Goal: Transaction & Acquisition: Purchase product/service

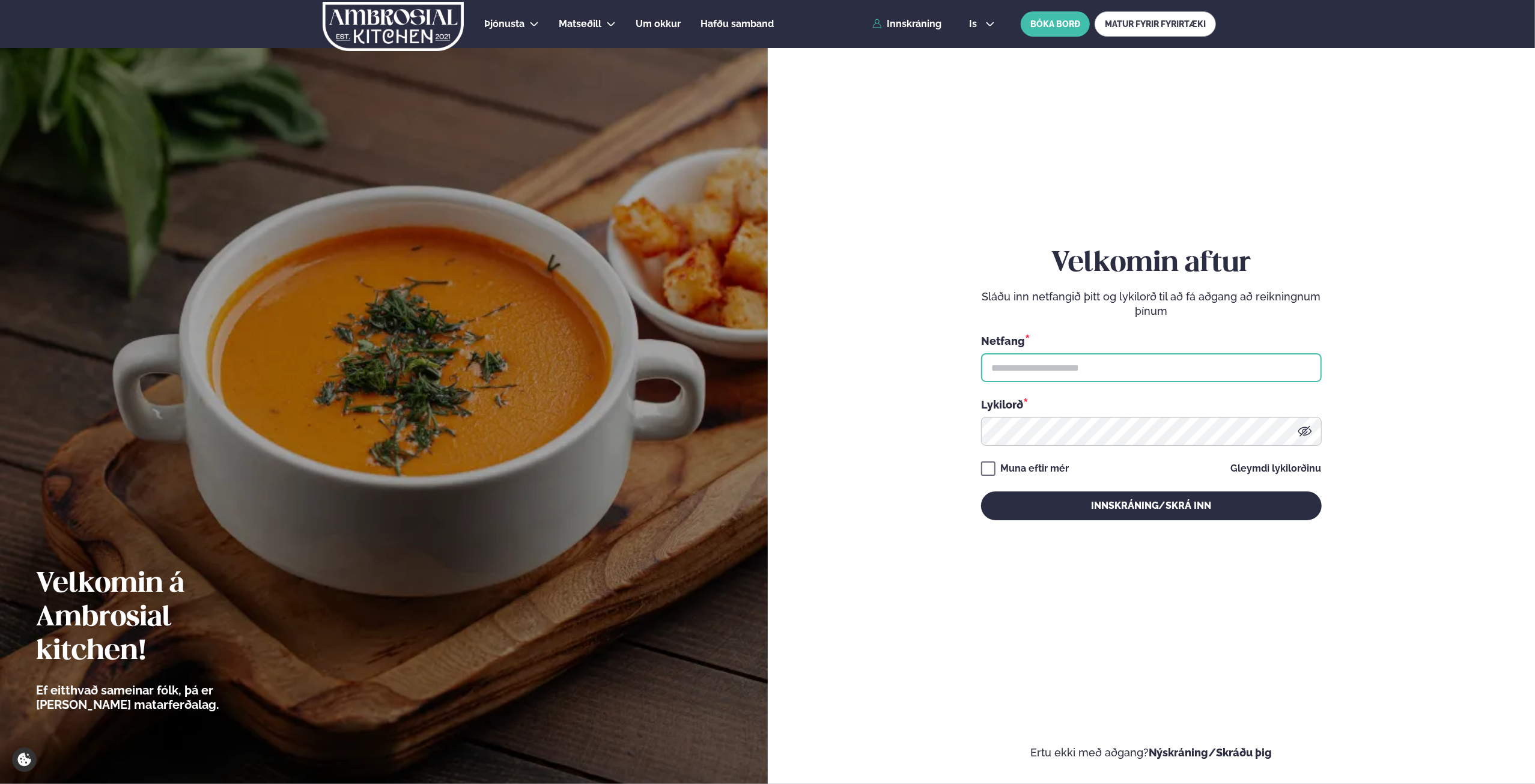
type input "**********"
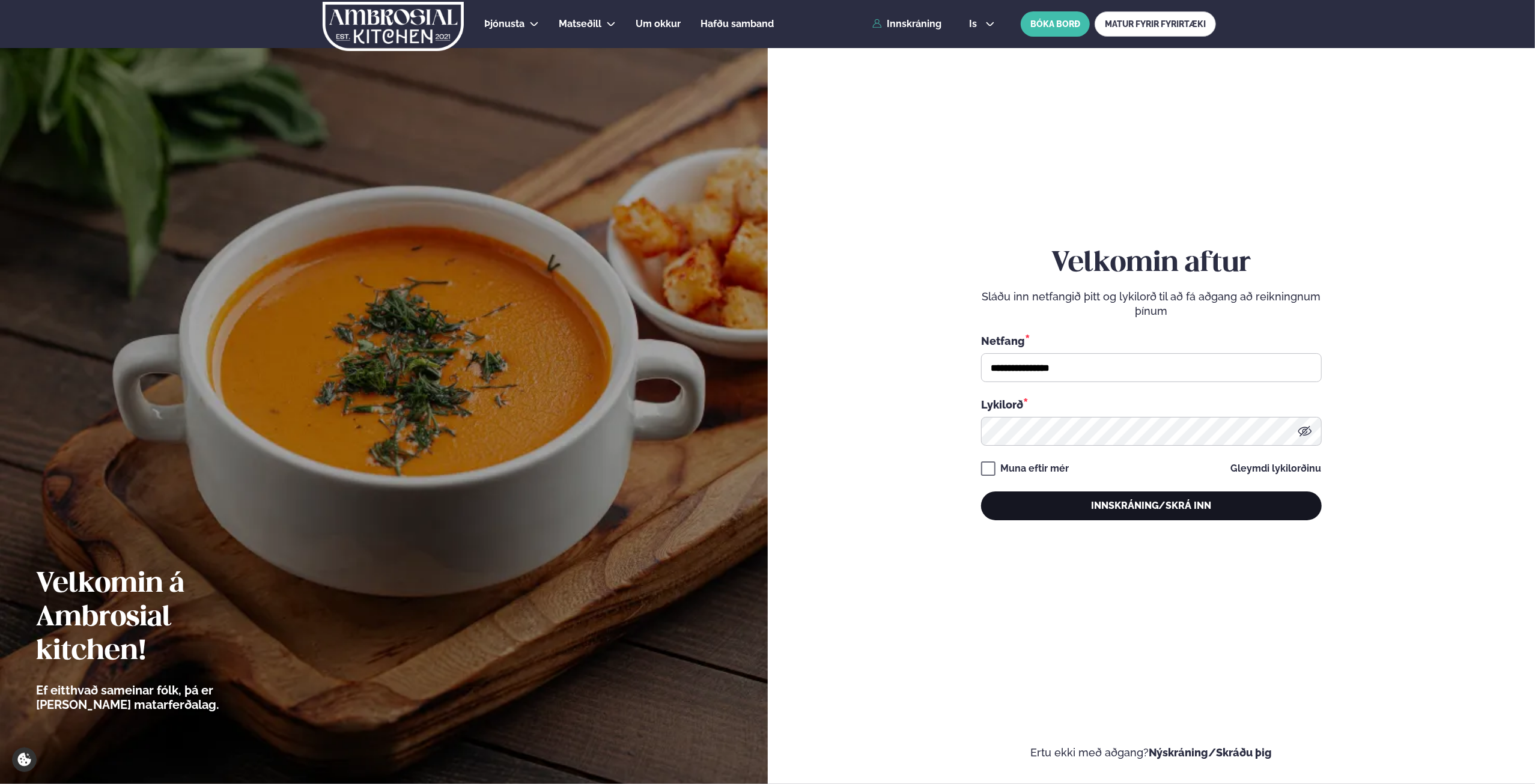
click at [1157, 505] on button "Innskráning/Skrá inn" at bounding box center [1151, 505] width 341 height 29
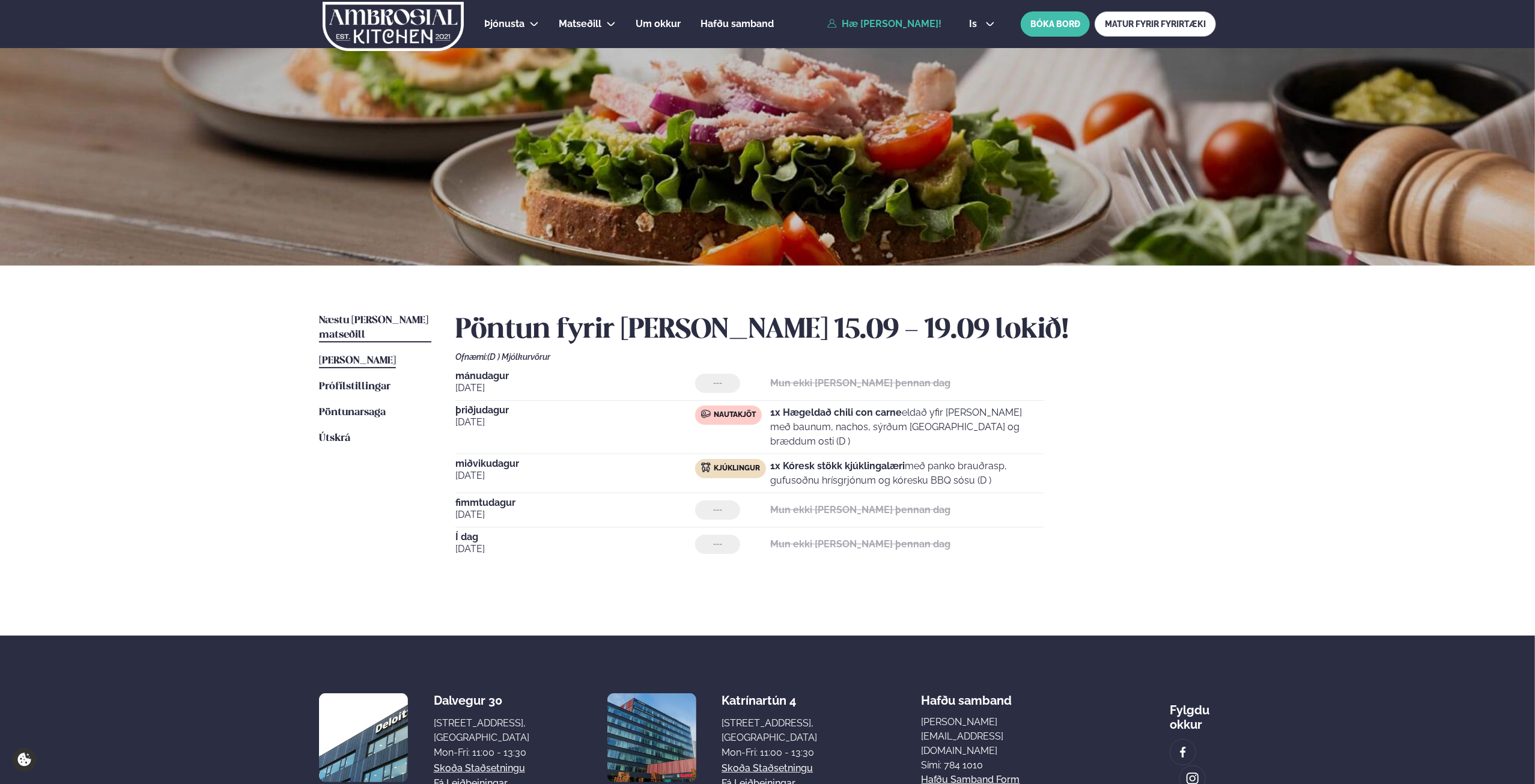
click at [378, 317] on span "Næstu [PERSON_NAME] matseðill" at bounding box center [373, 327] width 110 height 24
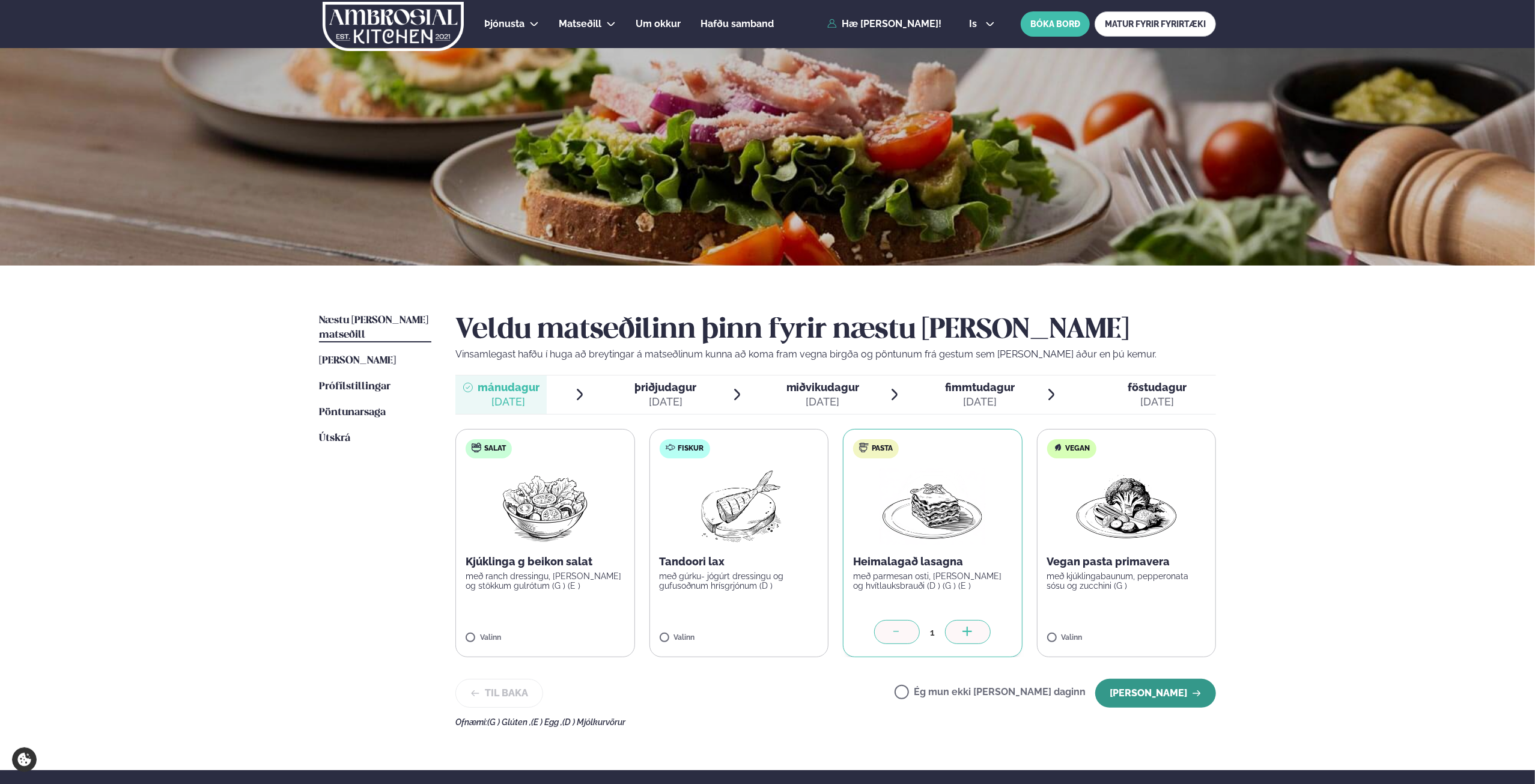
click at [1179, 687] on button "[PERSON_NAME]" at bounding box center [1155, 693] width 120 height 29
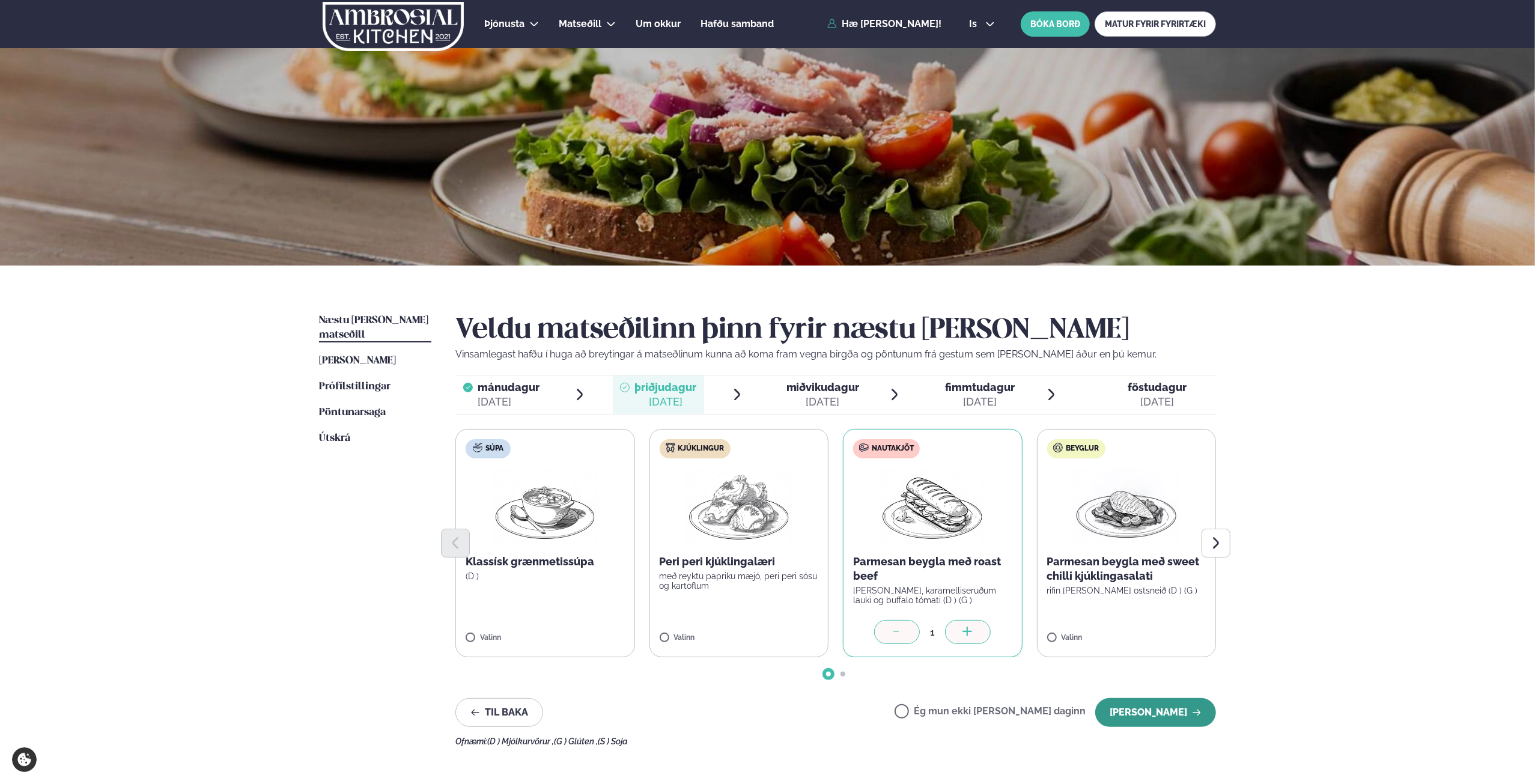
click at [1174, 712] on button "[PERSON_NAME]" at bounding box center [1155, 712] width 120 height 29
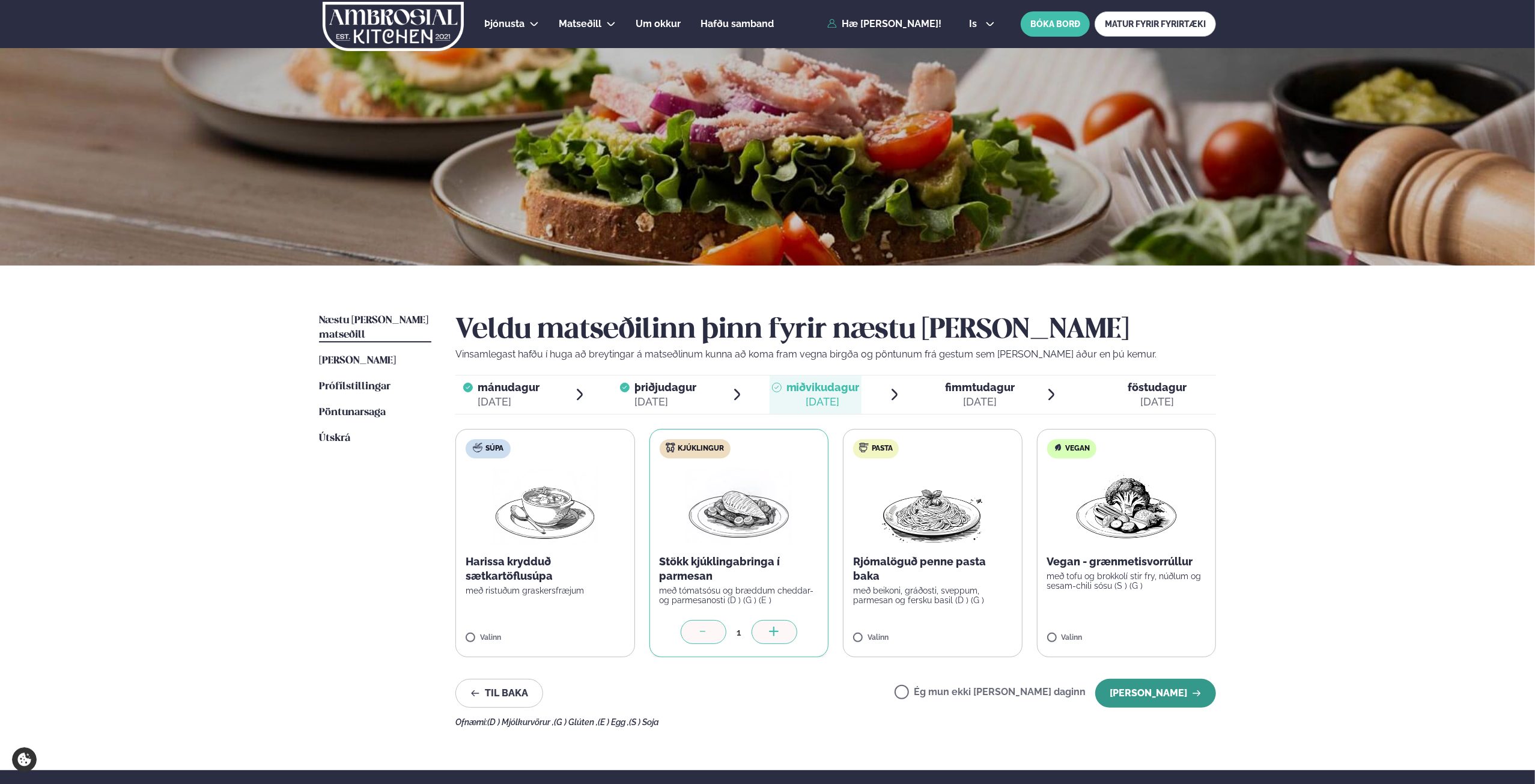
click at [1158, 698] on button "[PERSON_NAME]" at bounding box center [1155, 693] width 120 height 29
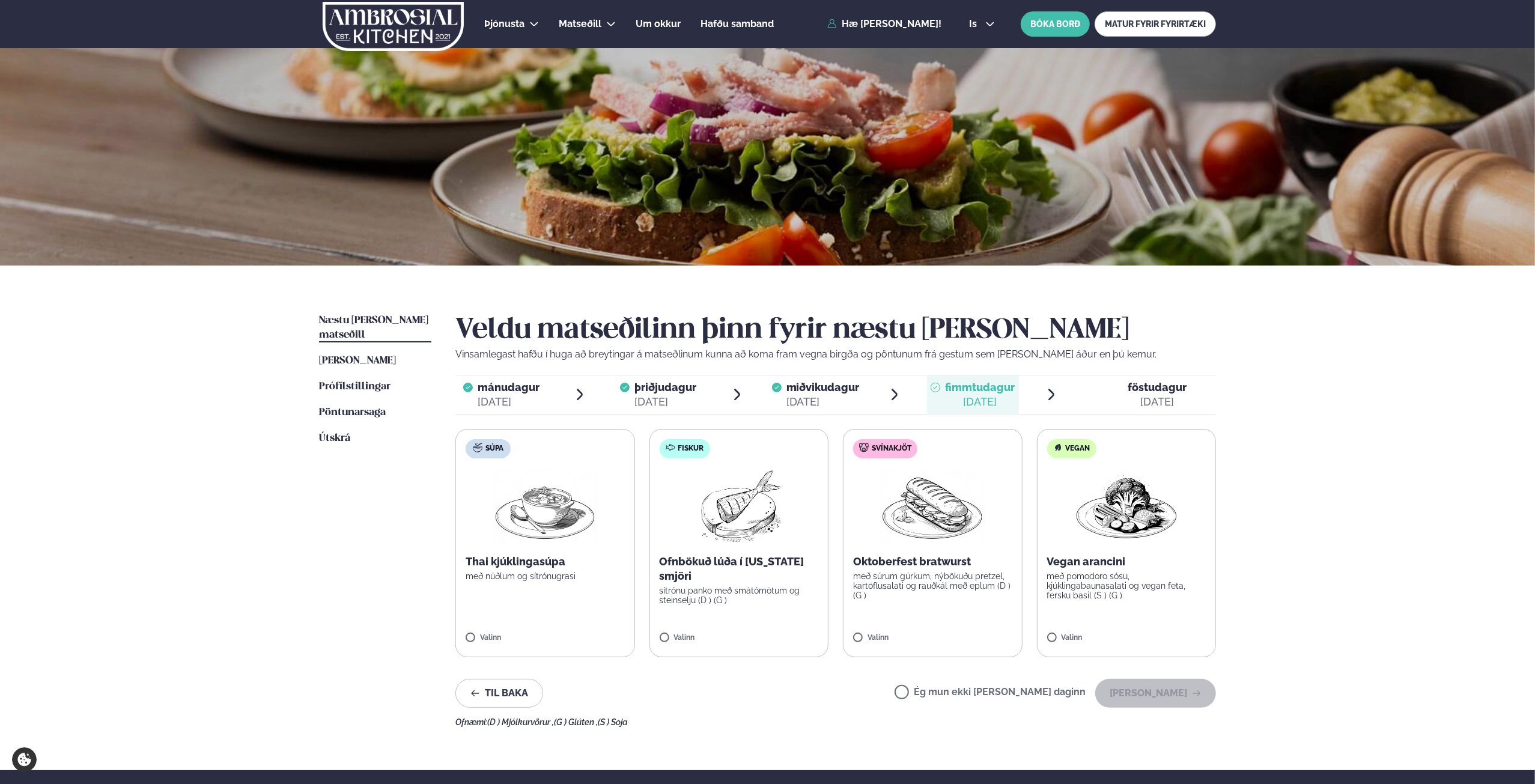
click at [940, 689] on label "Ég mun ekki [PERSON_NAME] daginn" at bounding box center [990, 694] width 191 height 13
click at [1162, 694] on button "[PERSON_NAME]" at bounding box center [1155, 693] width 120 height 29
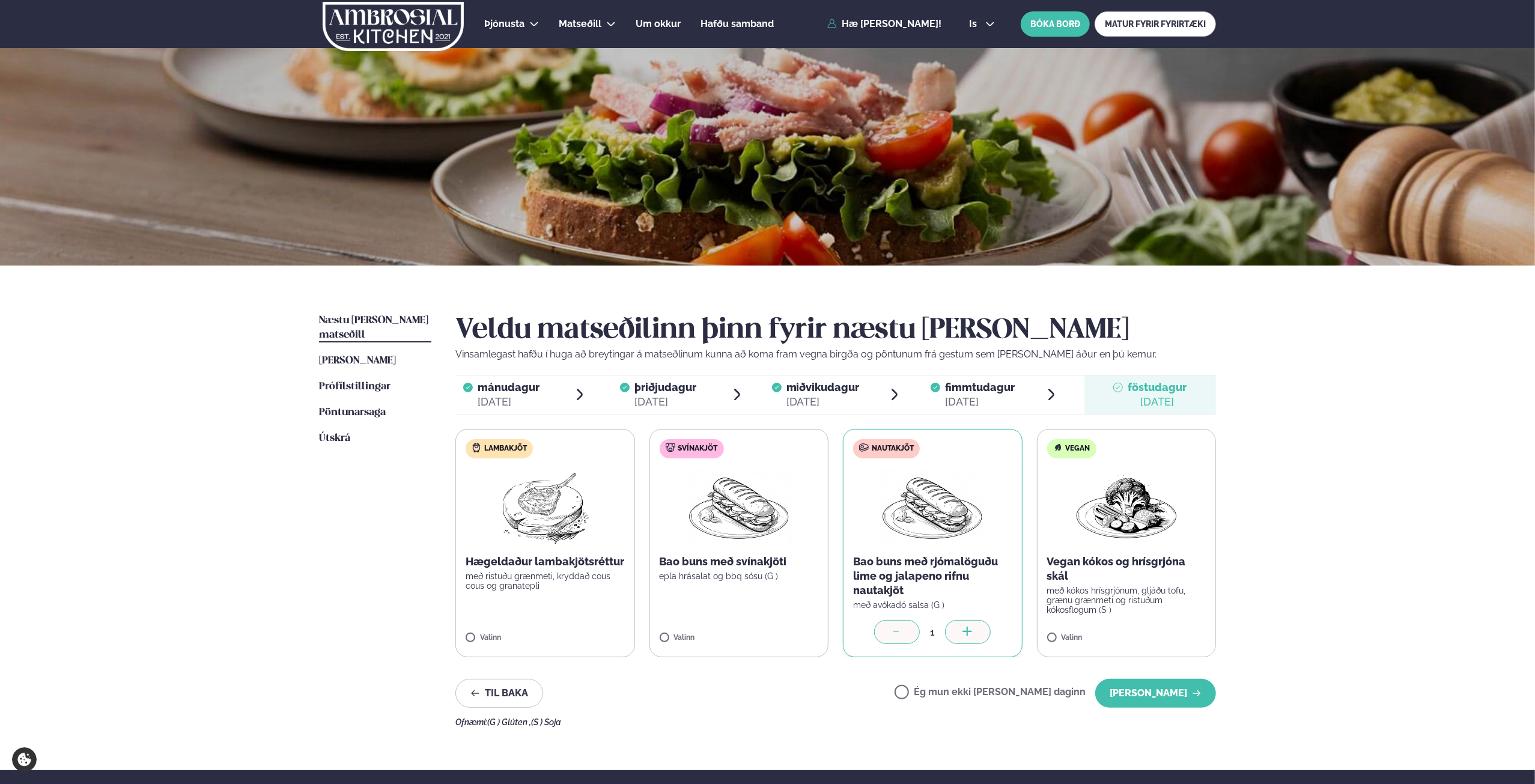
click at [662, 398] on div "[DATE]" at bounding box center [665, 402] width 62 height 15
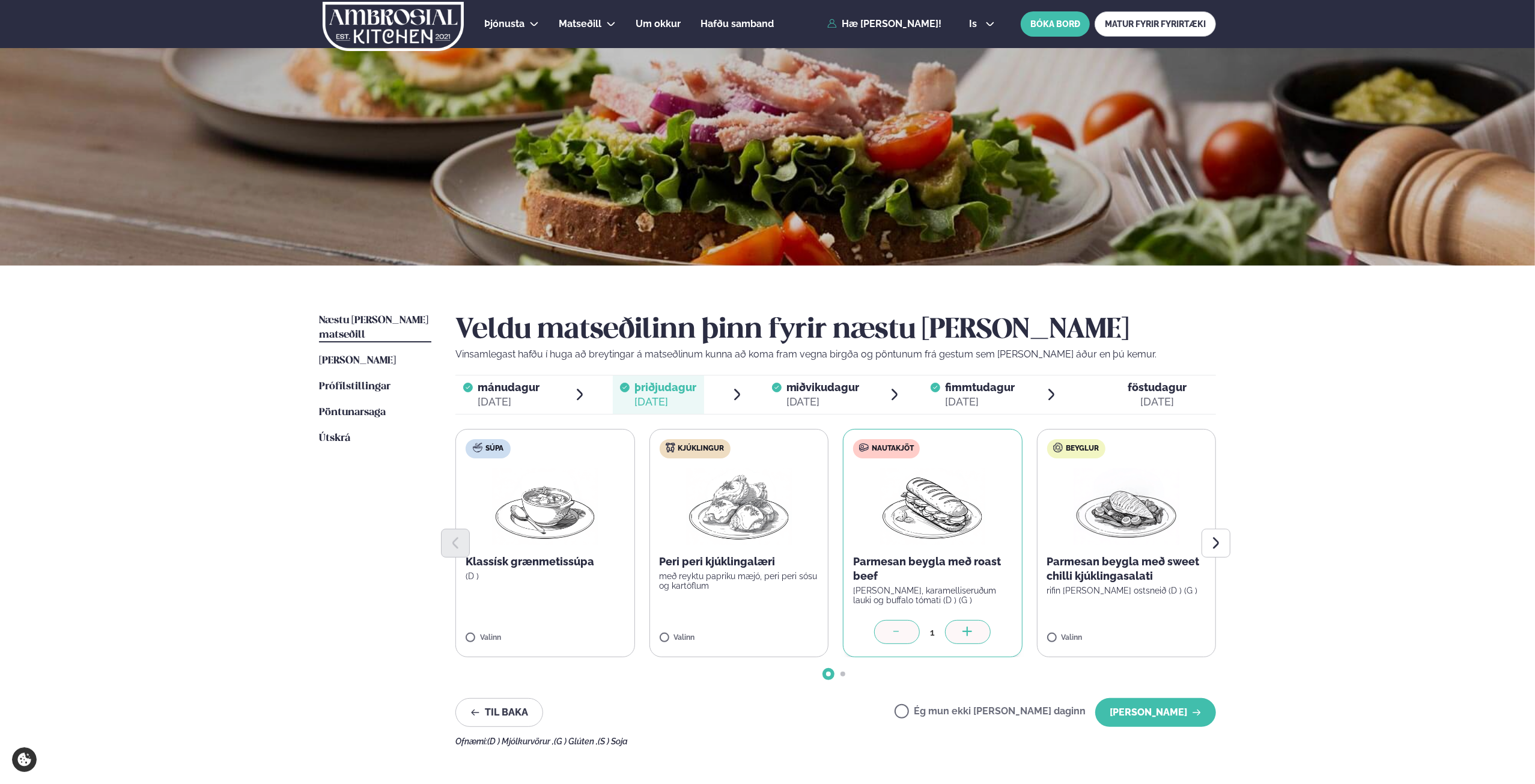
click at [903, 630] on div at bounding box center [896, 632] width 45 height 24
click at [942, 709] on label "Ég mun ekki [PERSON_NAME] daginn" at bounding box center [990, 713] width 191 height 13
click at [501, 391] on span "mánudagur" at bounding box center [508, 387] width 62 height 13
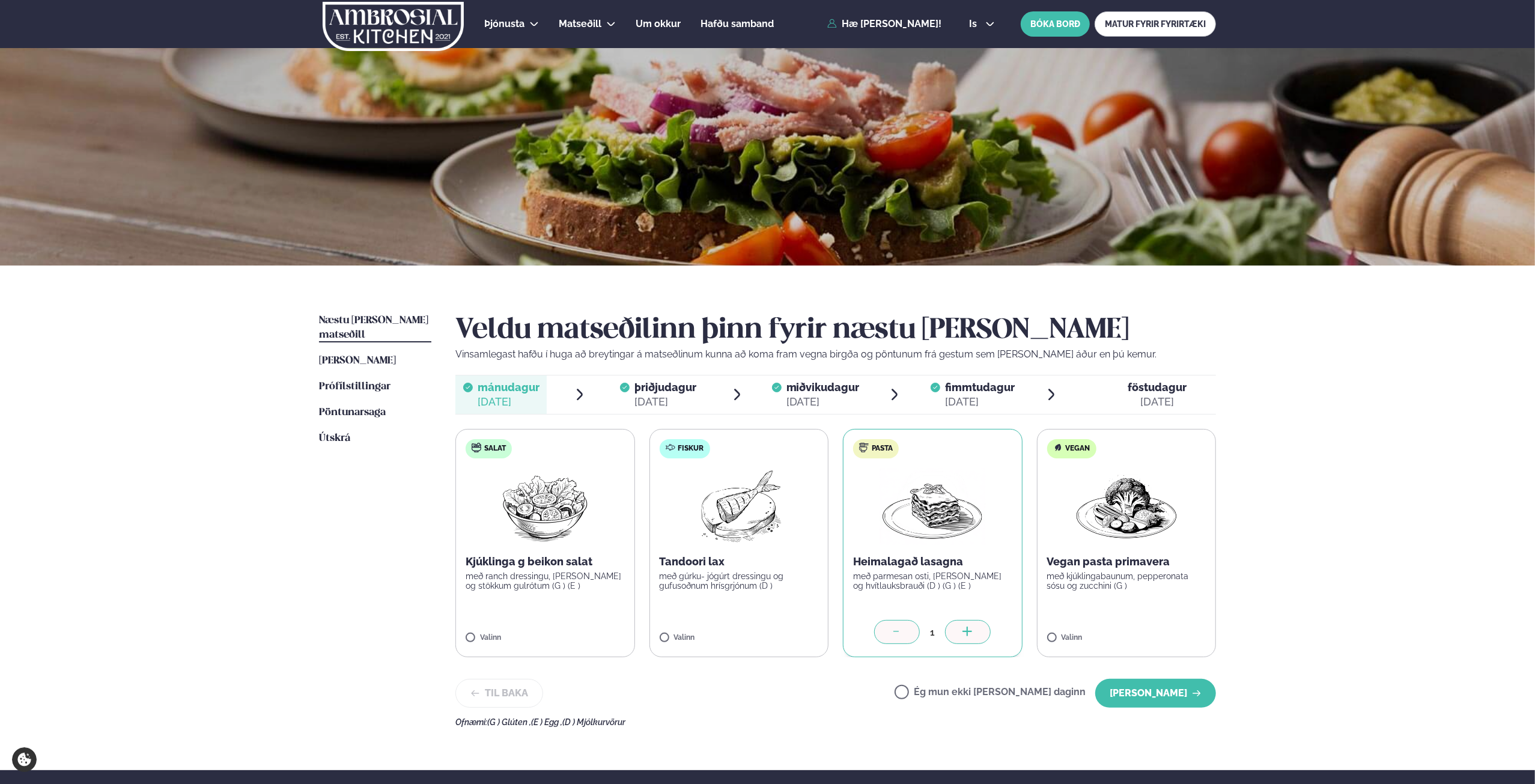
click at [670, 393] on div "þriðjudagur þri." at bounding box center [665, 388] width 62 height 15
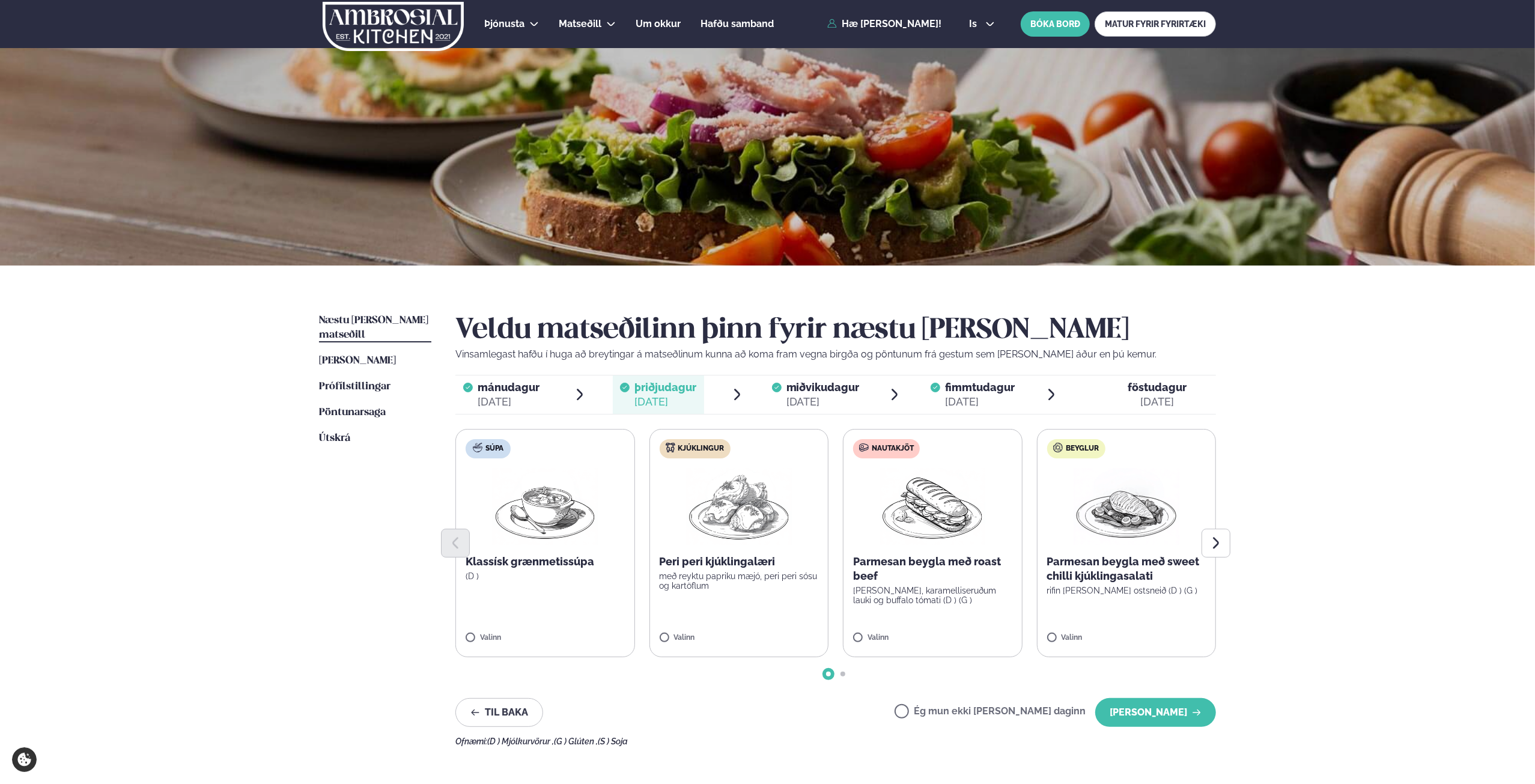
click at [792, 392] on span "miðvikudagur" at bounding box center [823, 387] width 73 height 13
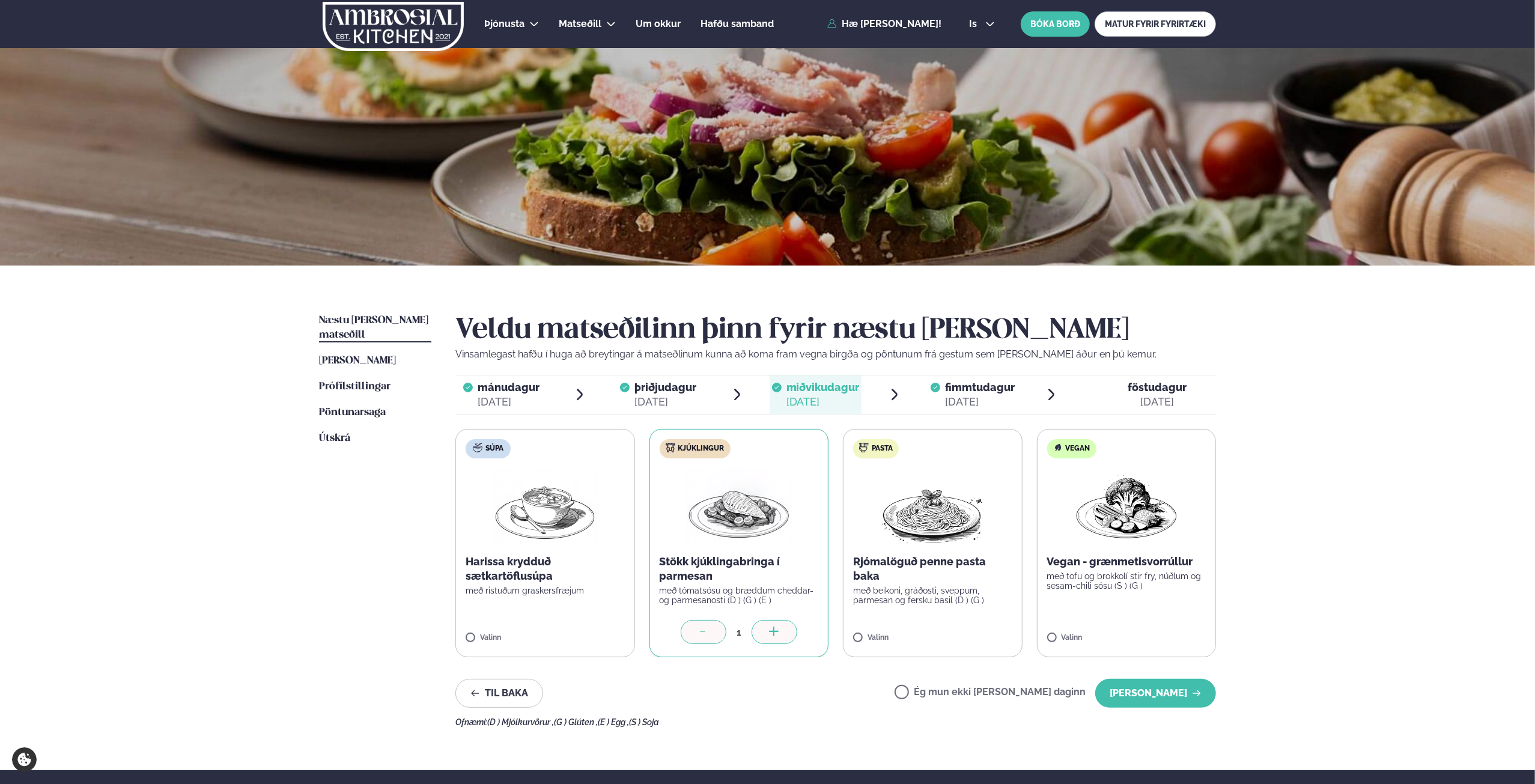
click at [990, 393] on span "fimmtudagur" at bounding box center [980, 387] width 70 height 13
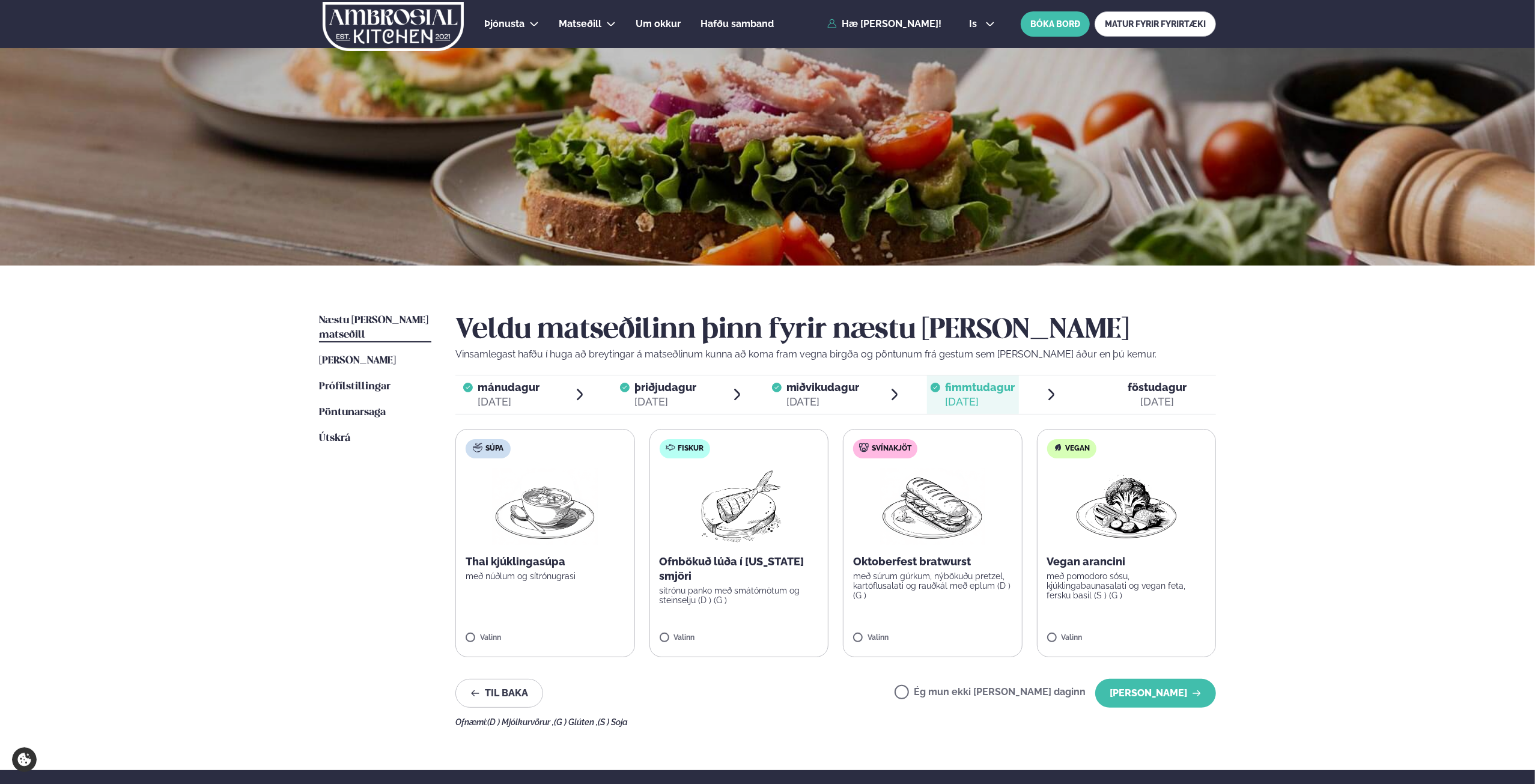
click at [1151, 398] on div "[DATE]" at bounding box center [1157, 402] width 59 height 15
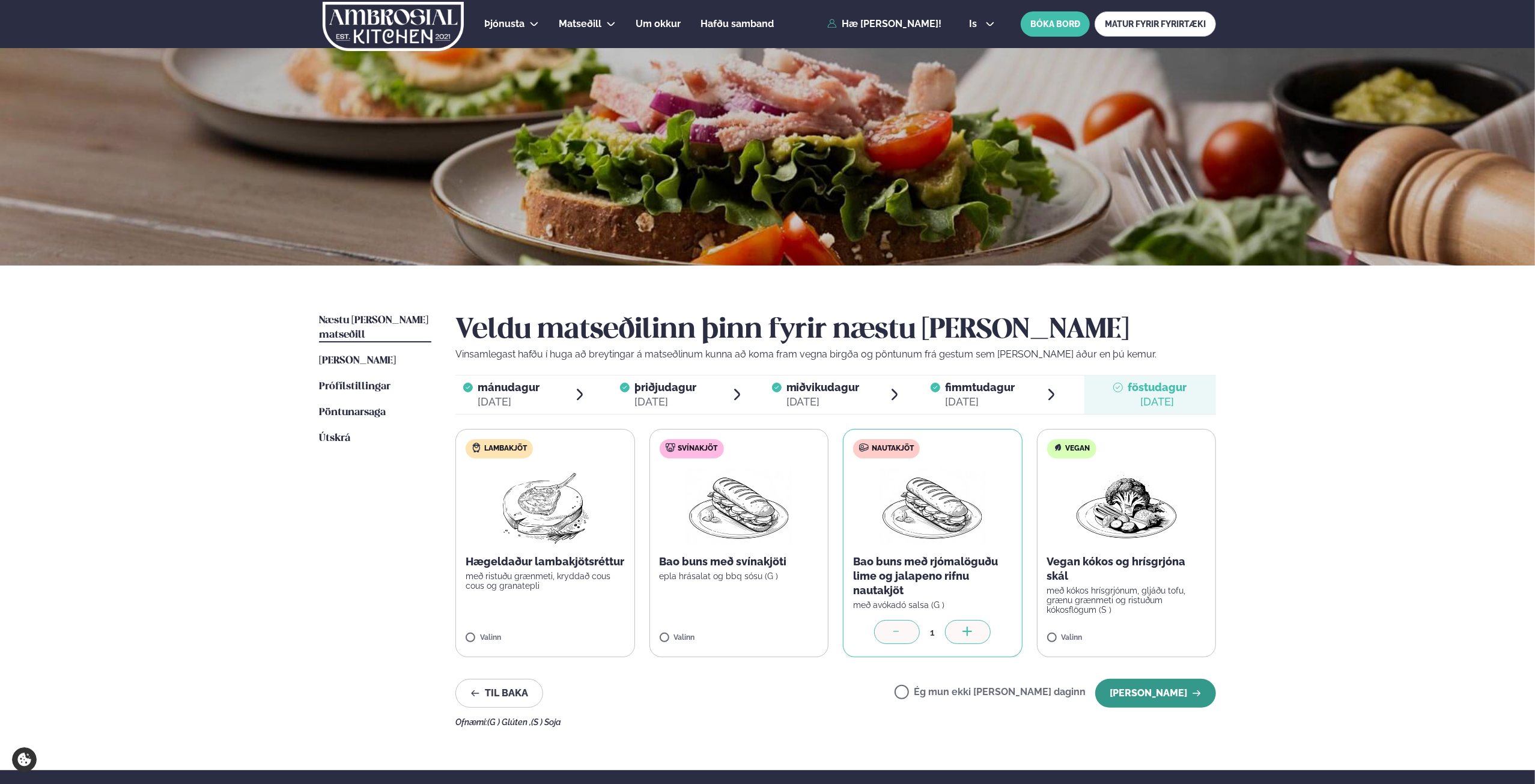
click at [1184, 698] on button "[PERSON_NAME]" at bounding box center [1155, 693] width 120 height 29
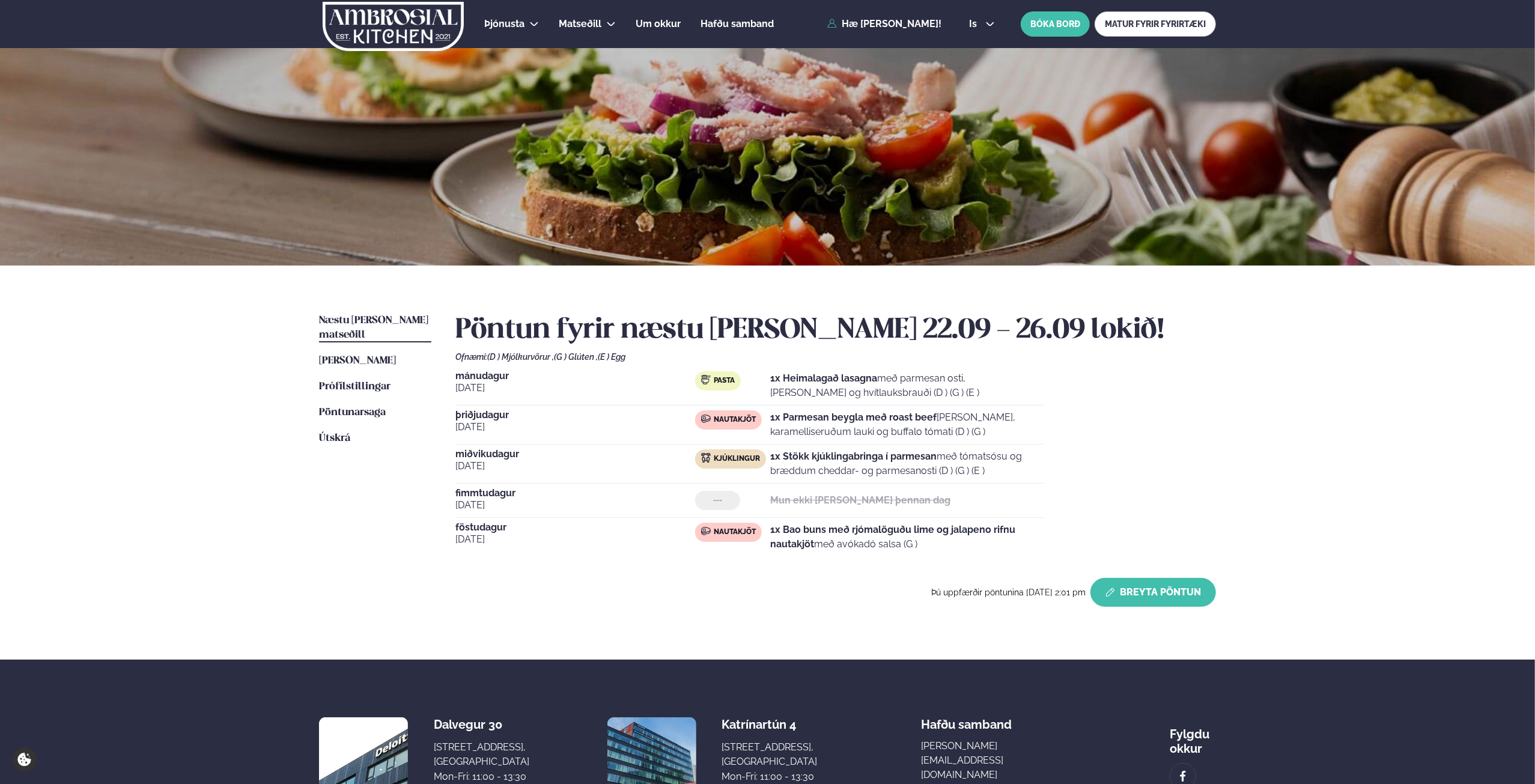
click at [1158, 599] on button "Breyta Pöntun" at bounding box center [1153, 592] width 126 height 29
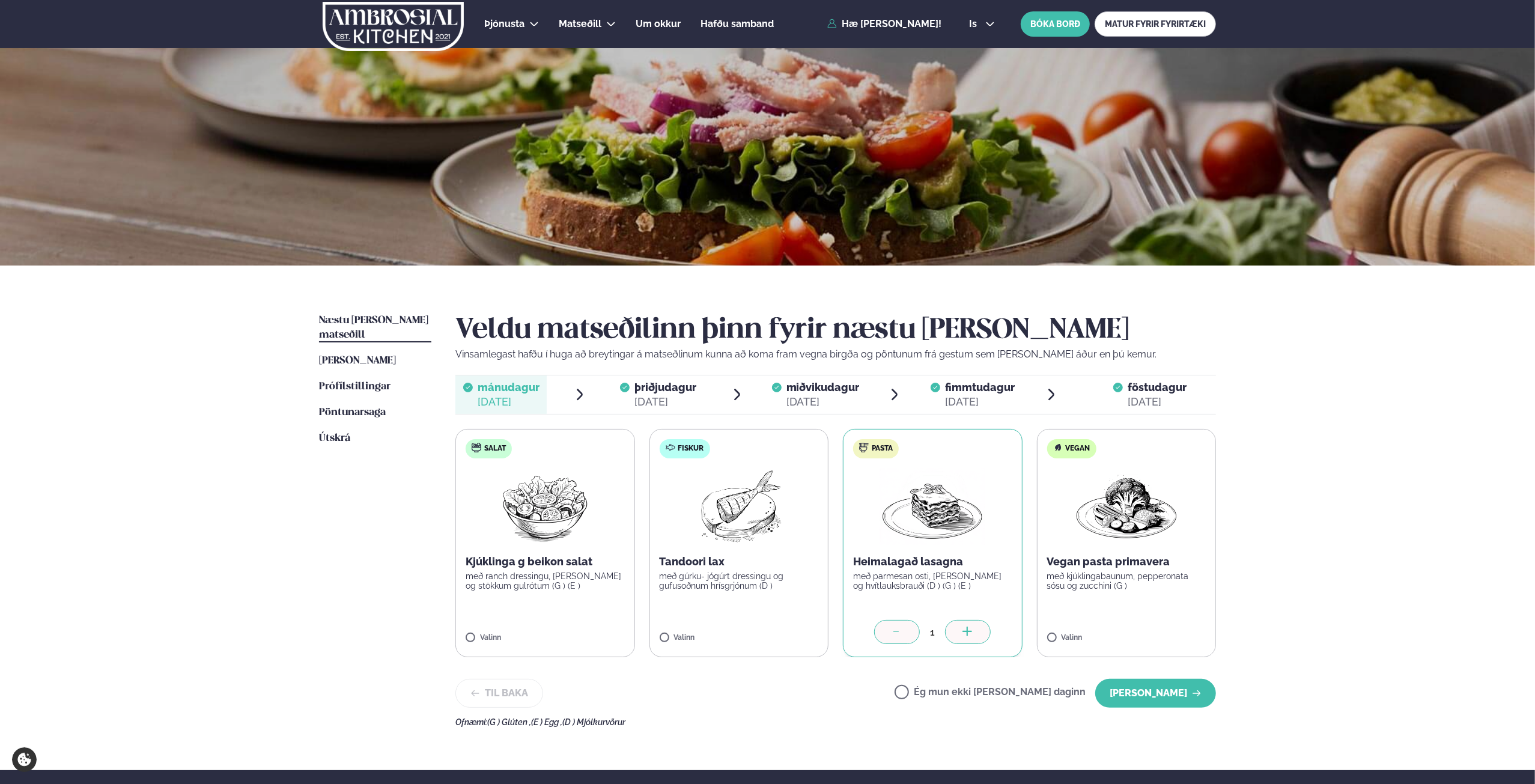
click at [664, 397] on div "[DATE]" at bounding box center [665, 402] width 62 height 15
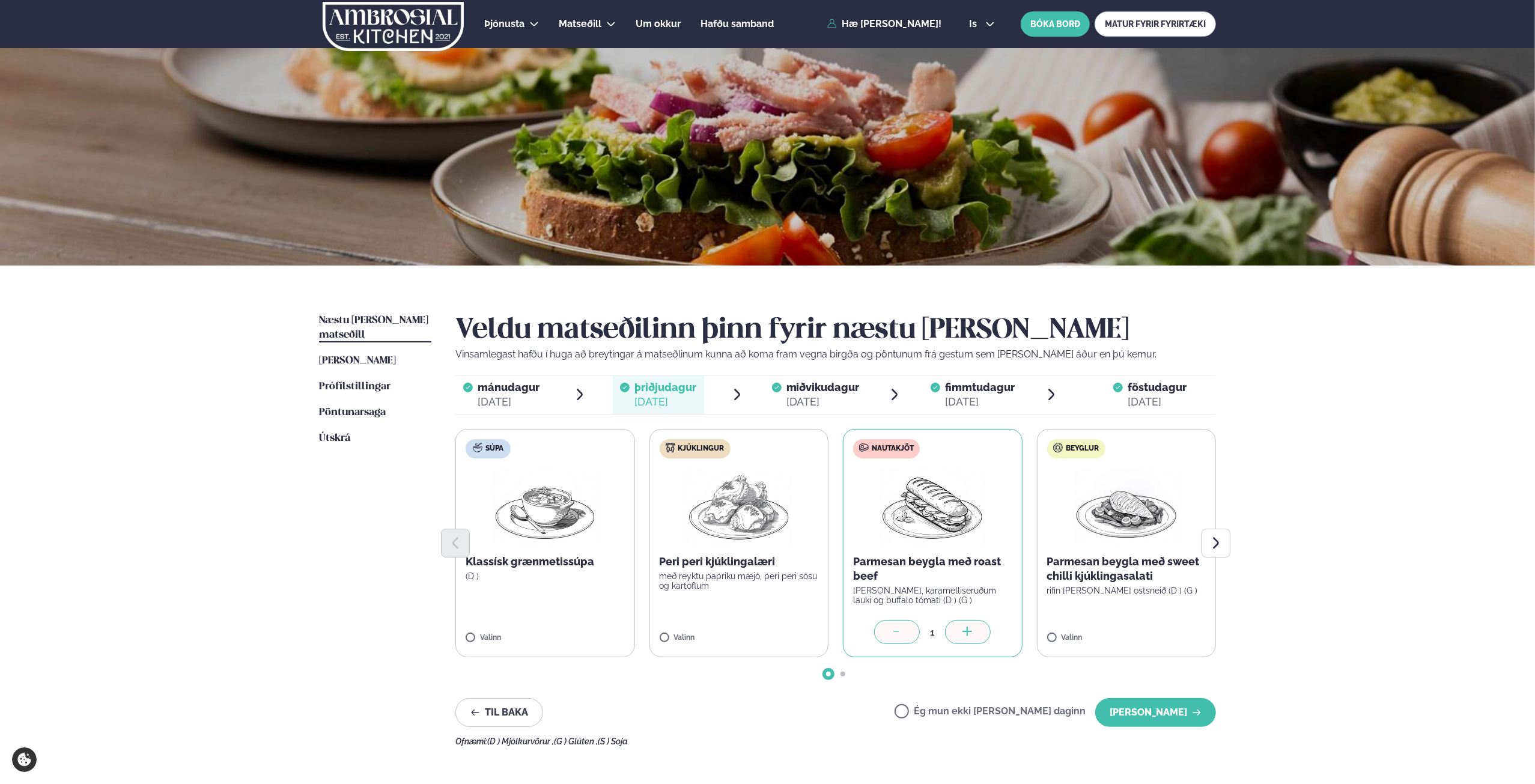
click at [891, 630] on icon at bounding box center [896, 632] width 12 height 12
click at [1138, 708] on button "[PERSON_NAME]" at bounding box center [1155, 712] width 120 height 29
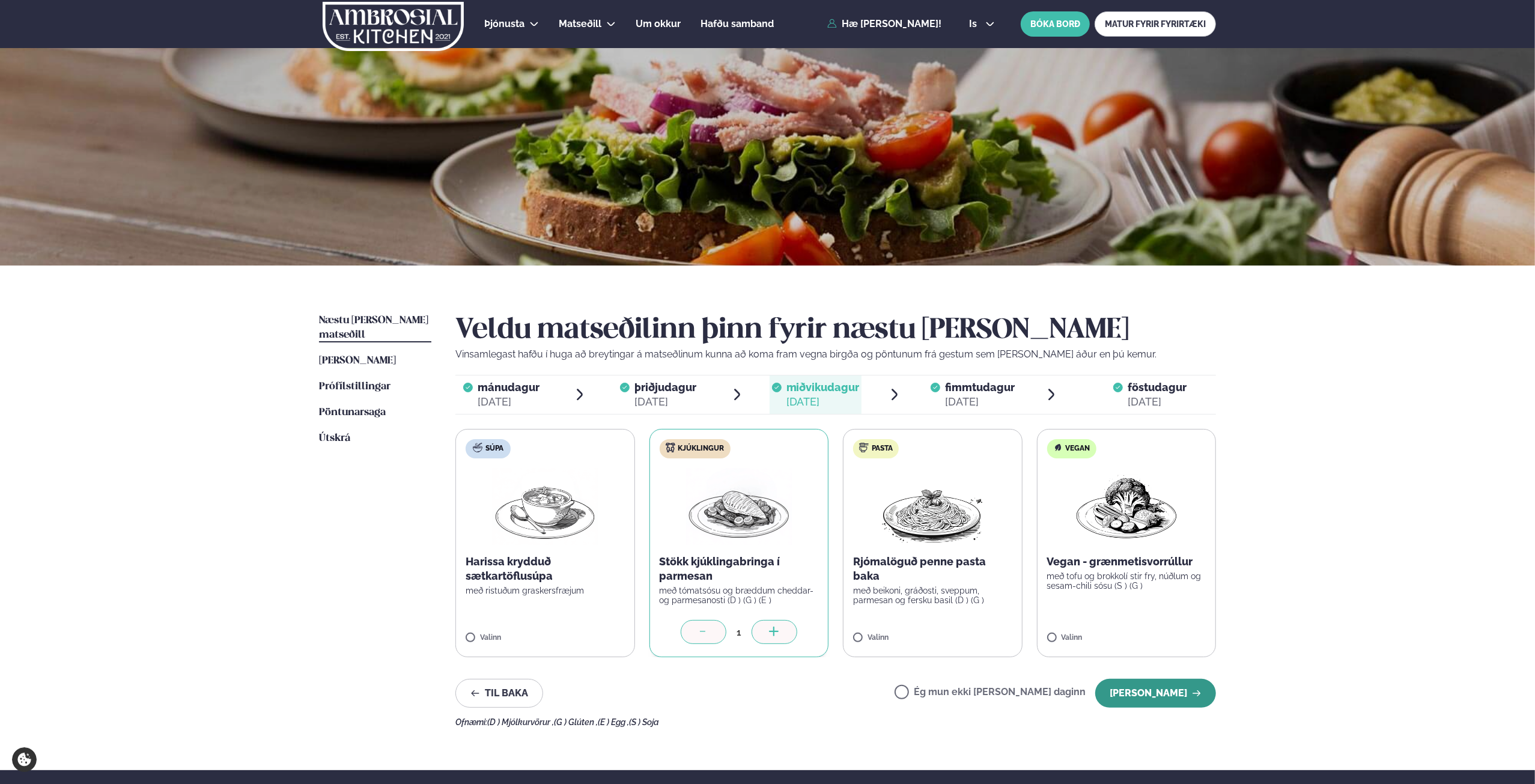
click at [1176, 696] on button "[PERSON_NAME]" at bounding box center [1155, 693] width 120 height 29
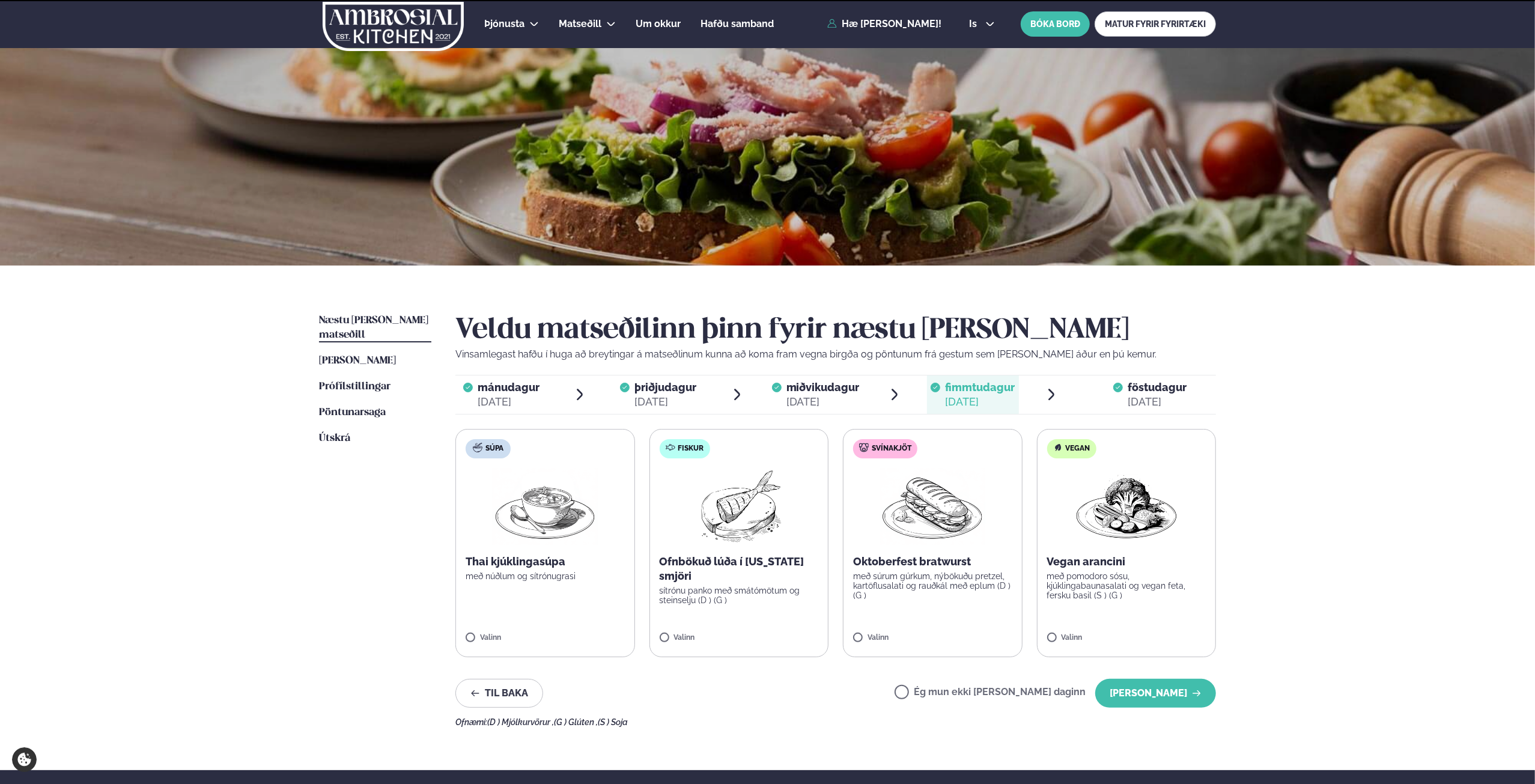
click at [1176, 696] on button "[PERSON_NAME]" at bounding box center [1155, 693] width 120 height 29
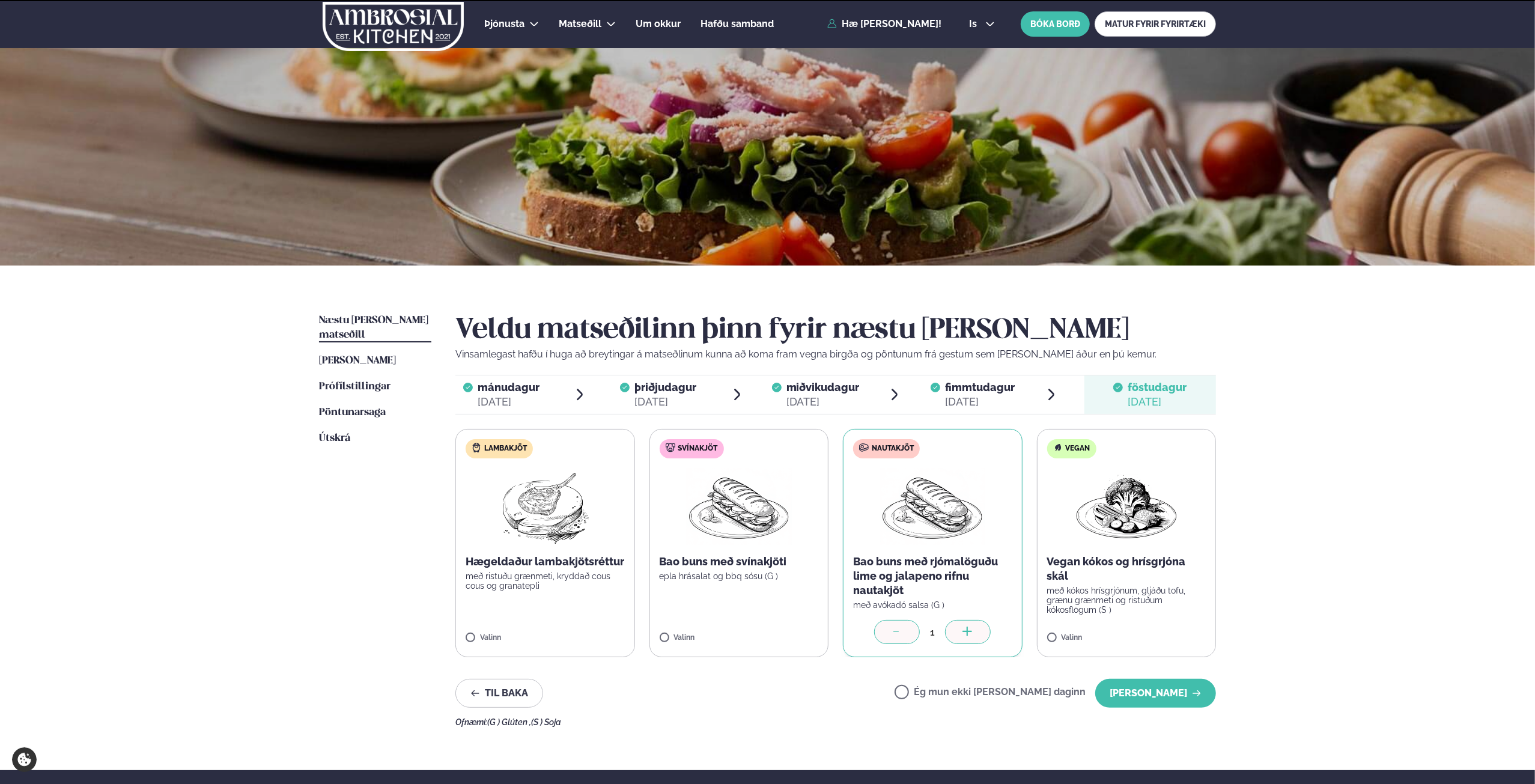
click at [1176, 696] on button "[PERSON_NAME]" at bounding box center [1155, 693] width 120 height 29
